Goal: Information Seeking & Learning: Check status

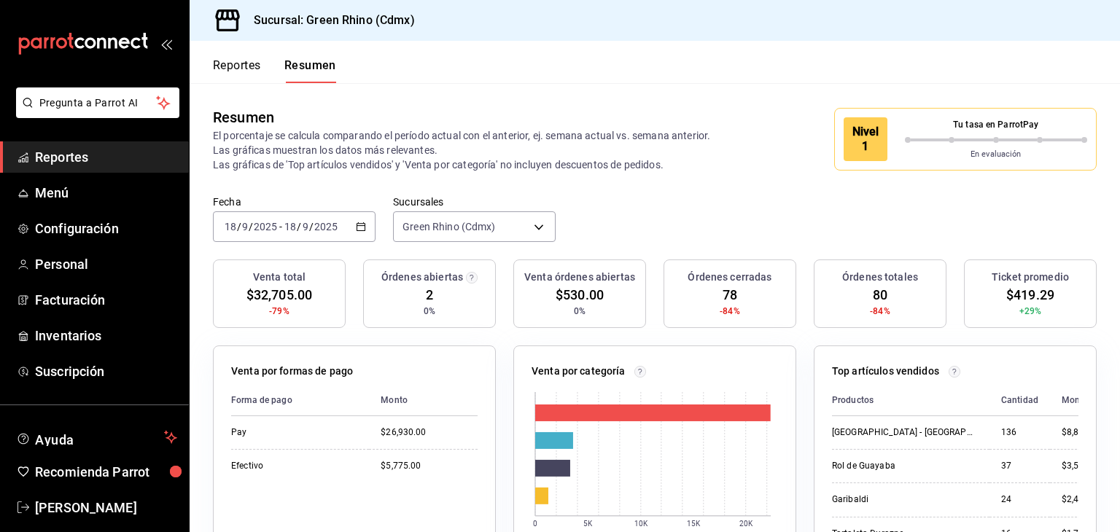
drag, startPoint x: 0, startPoint y: 0, endPoint x: 262, endPoint y: 56, distance: 267.8
click at [263, 53] on div "Reportes Resumen" at bounding box center [263, 62] width 147 height 42
click at [261, 60] on button "Reportes" at bounding box center [237, 70] width 48 height 25
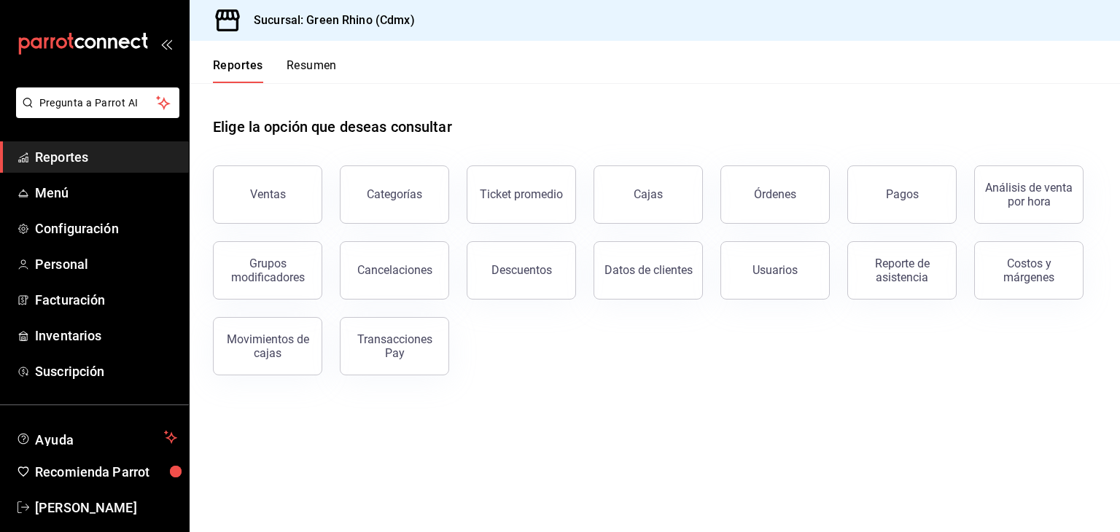
click at [321, 64] on button "Resumen" at bounding box center [312, 70] width 50 height 25
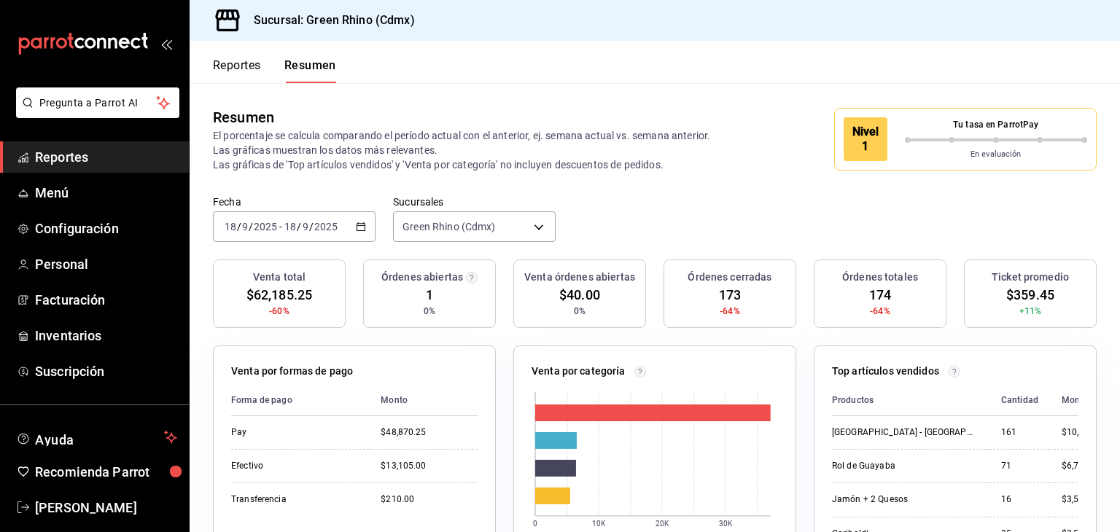
click at [213, 59] on button "Reportes" at bounding box center [237, 70] width 48 height 25
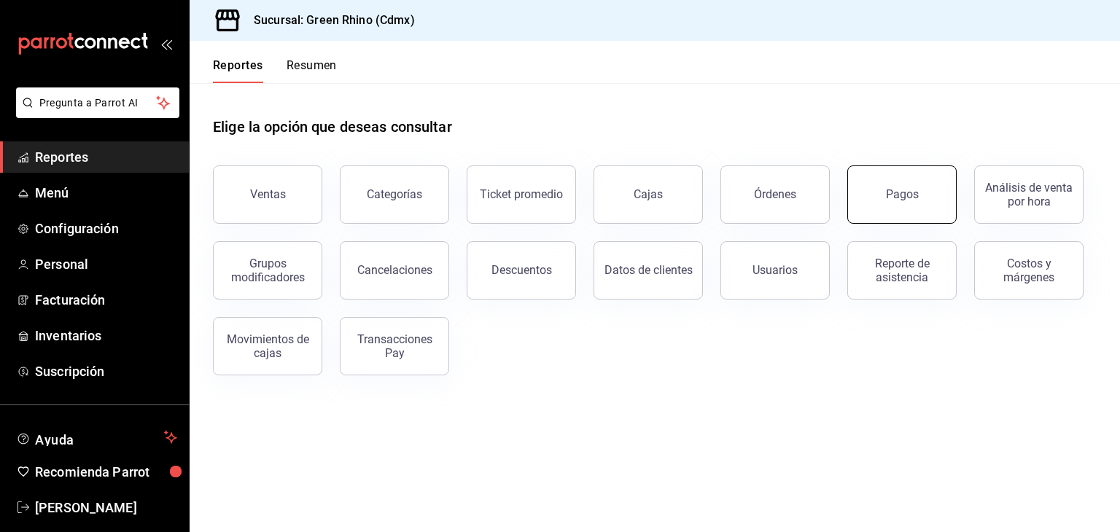
click at [920, 180] on button "Pagos" at bounding box center [901, 195] width 109 height 58
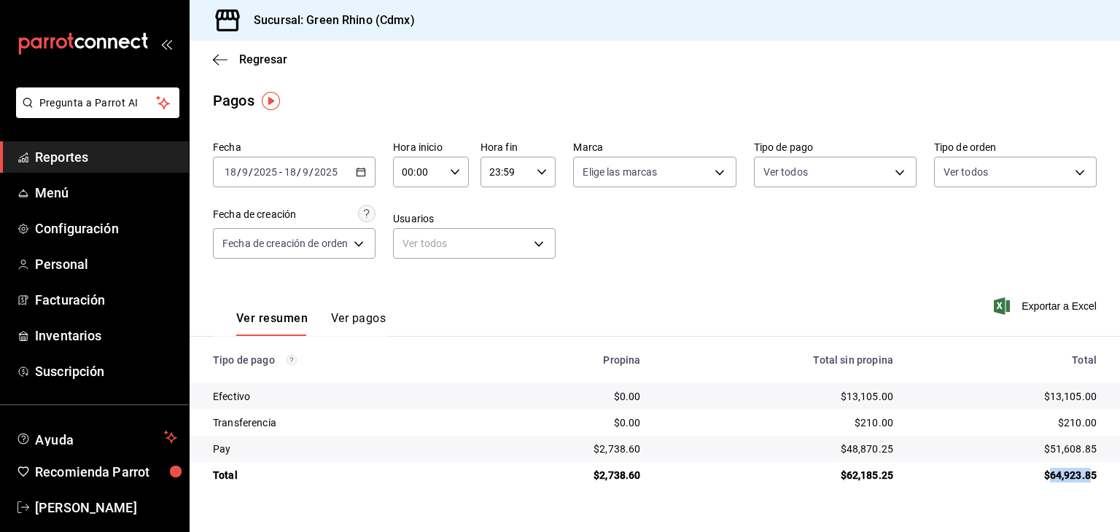
drag, startPoint x: 1048, startPoint y: 475, endPoint x: 1097, endPoint y: 473, distance: 48.9
click at [1095, 474] on div "$64,923.85" at bounding box center [1007, 475] width 180 height 15
click at [1096, 473] on div "$64,923.85" at bounding box center [1007, 475] width 180 height 15
click at [246, 62] on span "Regresar" at bounding box center [263, 60] width 48 height 14
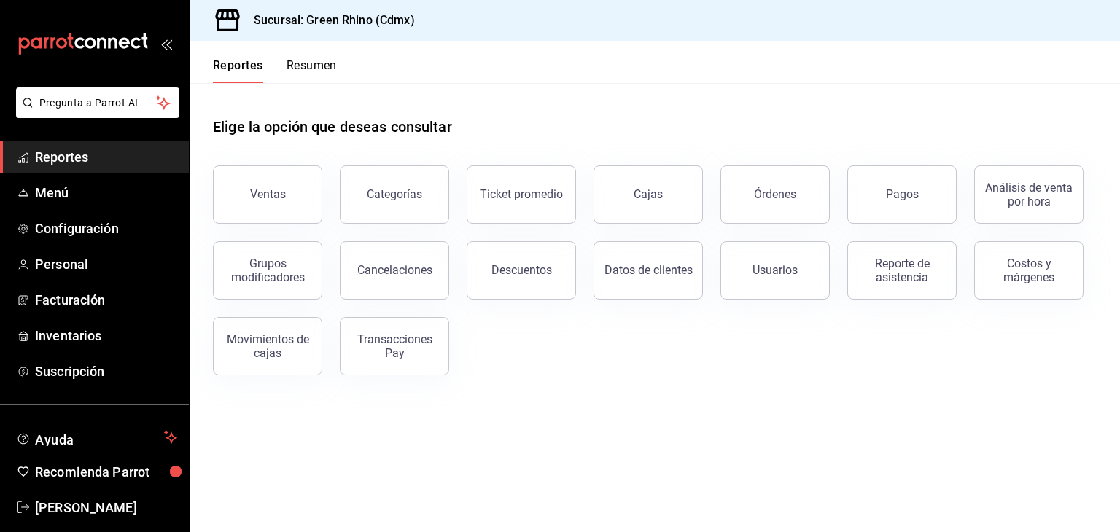
click at [299, 65] on button "Resumen" at bounding box center [312, 70] width 50 height 25
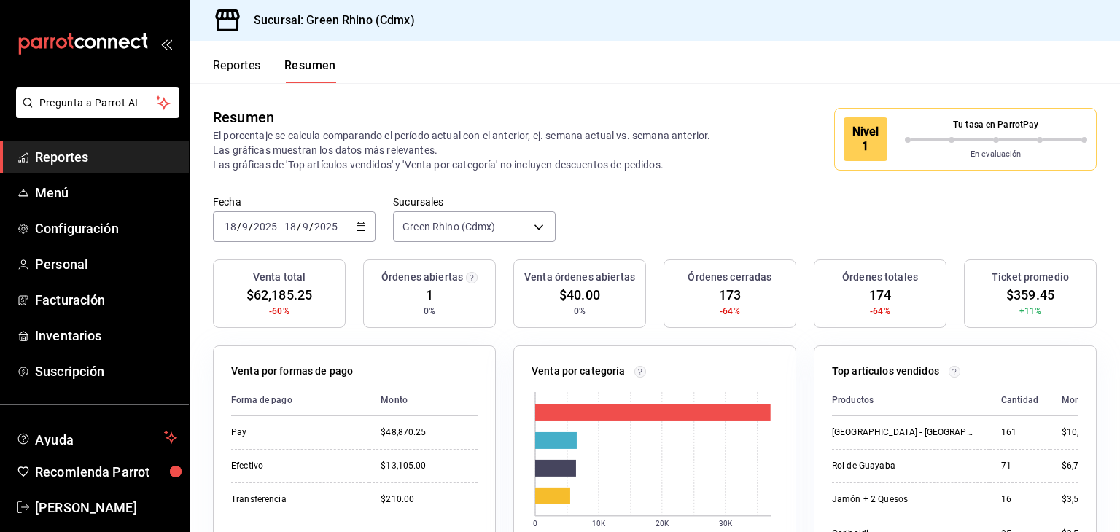
click at [249, 67] on button "Reportes" at bounding box center [237, 70] width 48 height 25
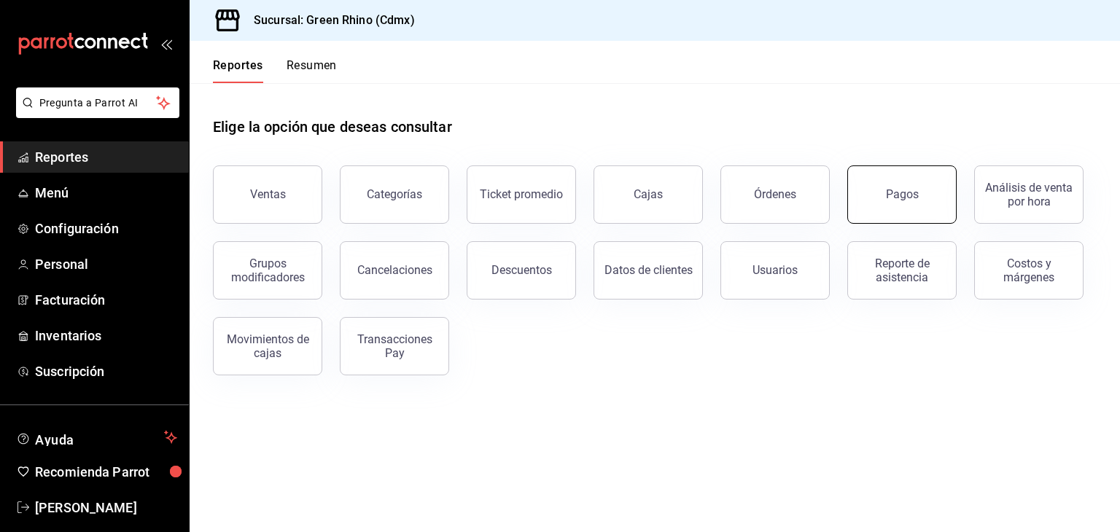
click at [890, 196] on div "Pagos" at bounding box center [902, 194] width 33 height 14
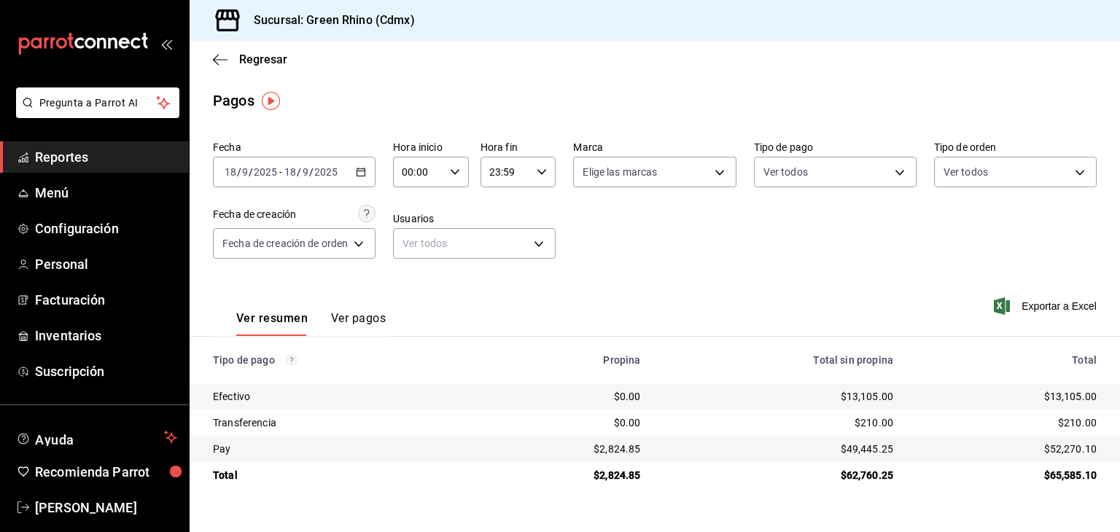
click at [241, 66] on div "Regresar" at bounding box center [655, 59] width 931 height 37
click at [241, 58] on span "Regresar" at bounding box center [263, 60] width 48 height 14
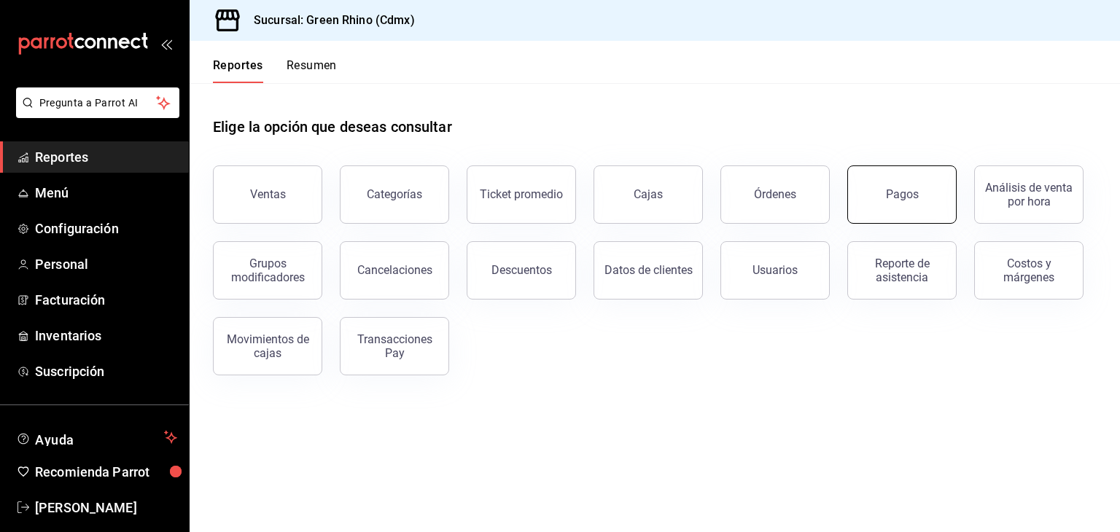
click at [890, 209] on button "Pagos" at bounding box center [901, 195] width 109 height 58
